Goal: Navigation & Orientation: Find specific page/section

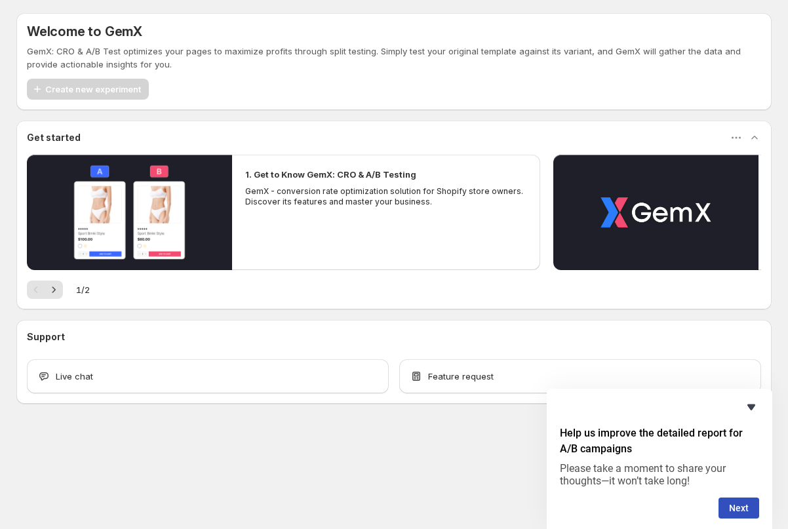
click at [748, 407] on icon "Hide survey" at bounding box center [752, 407] width 16 height 16
